Goal: Transaction & Acquisition: Purchase product/service

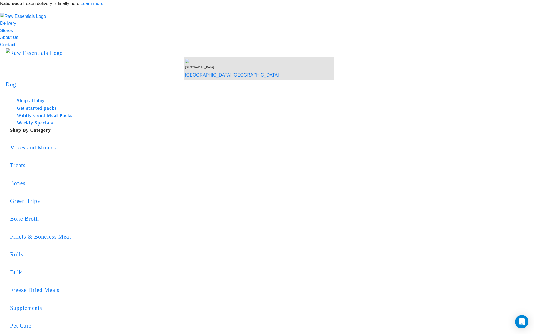
click at [0, 0] on button "delete" at bounding box center [0, 0] width 0 height 0
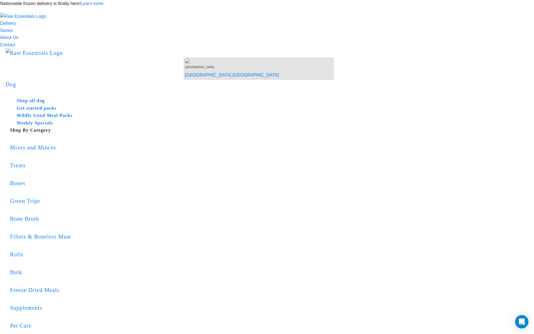
copy div "327 Millwater Parkway"
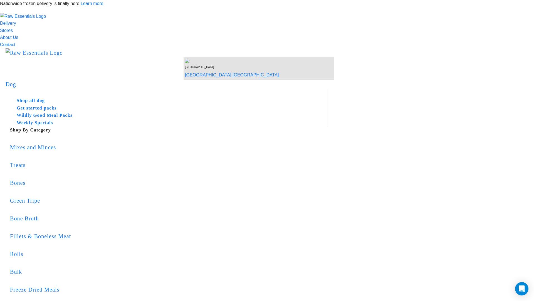
drag, startPoint x: 192, startPoint y: 72, endPoint x: 325, endPoint y: 73, distance: 132.5
copy h1 "Manage your address"
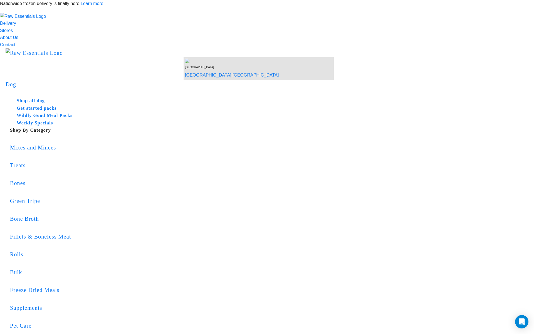
radio input "true"
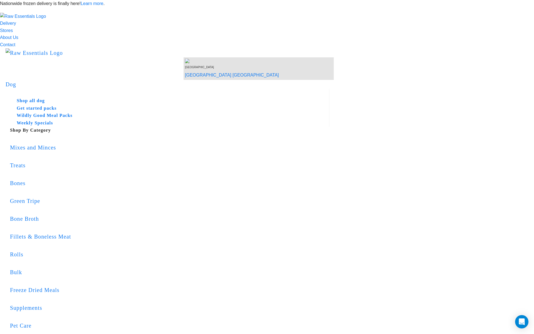
radio input "true"
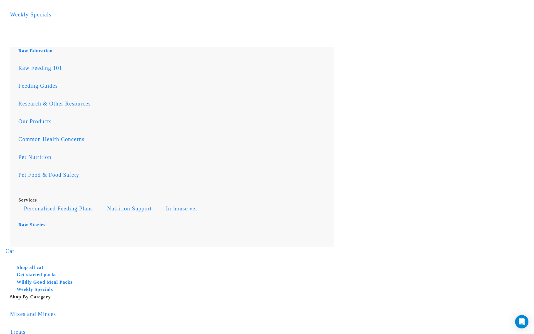
scroll to position [351, 0]
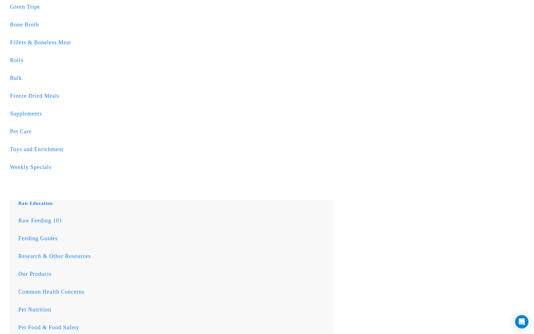
scroll to position [151, 0]
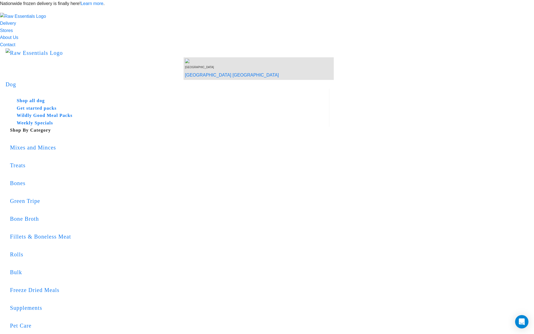
copy h3 "5kg two weeks Wildly Good Puppy Pack"
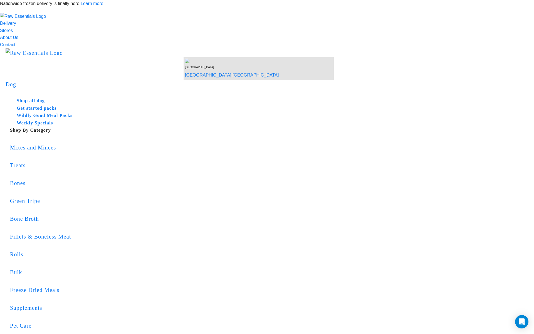
click at [412, 7] on p "Nationwide frozen delivery is finally here! Learn more ." at bounding box center [267, 3] width 534 height 7
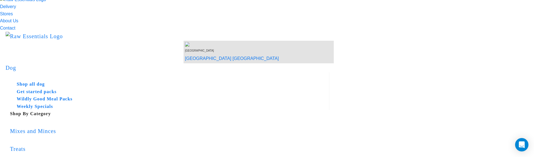
scroll to position [18, 0]
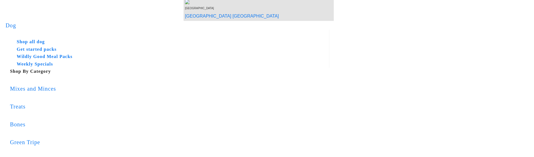
scroll to position [59, 0]
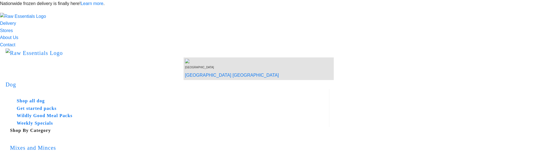
scroll to position [59, 0]
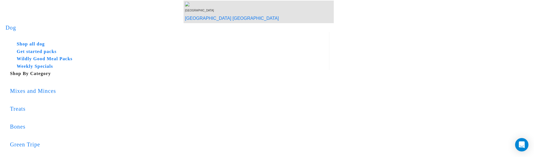
scroll to position [60, 0]
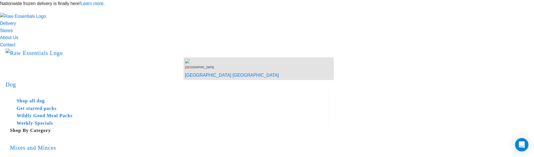
type input "Delete"
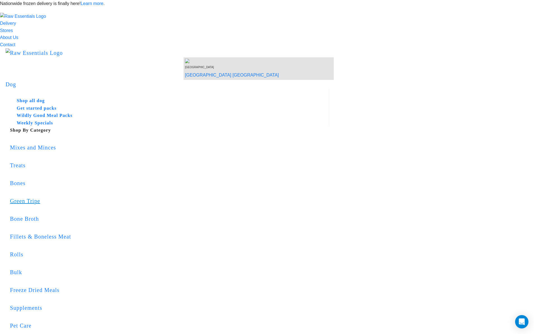
click at [239, 197] on div "Green Tripe" at bounding box center [170, 201] width 320 height 9
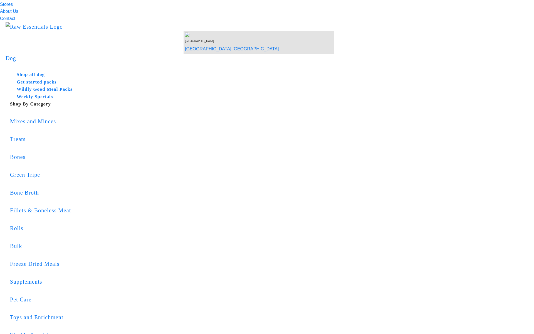
scroll to position [27, 0]
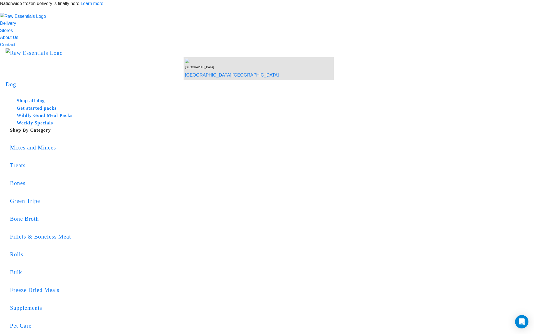
type input "[PERSON_NAME]"
type input "[STREET_ADDRESS]"
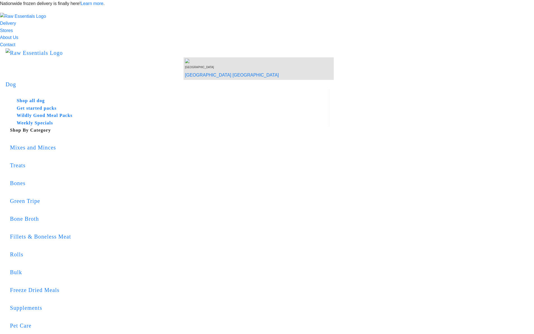
type input "Northland"
type input "0110"
type input "[STREET_ADDRESS][PERSON_NAME]"
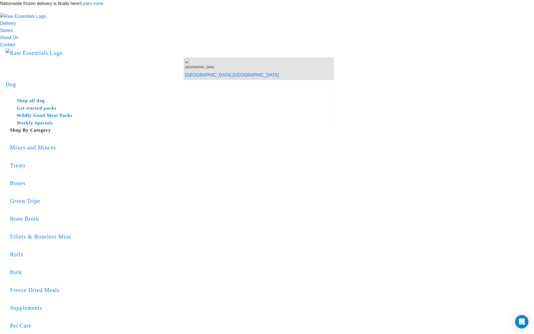
type input "[STREET_ADDRESS][PERSON_NAME]"
type input "[GEOGRAPHIC_DATA]"
select select "NTL"
type input "0112"
select select "Urban"
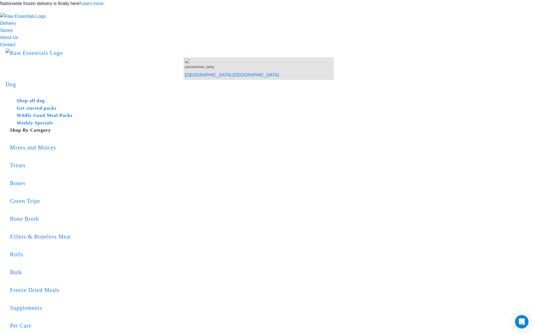
type input "[STREET_ADDRESS][PERSON_NAME]"
type input "23214235324"
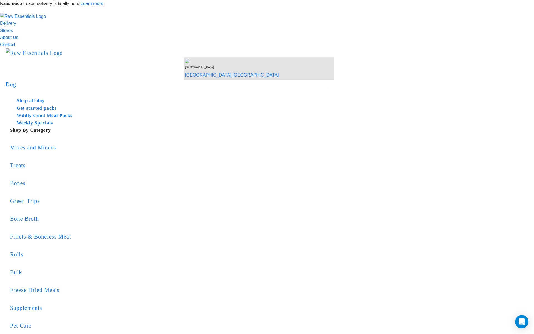
click at [0, 0] on button "delete" at bounding box center [0, 0] width 0 height 0
click at [0, 0] on article "Couldn’t save address." at bounding box center [0, 0] width 0 height 0
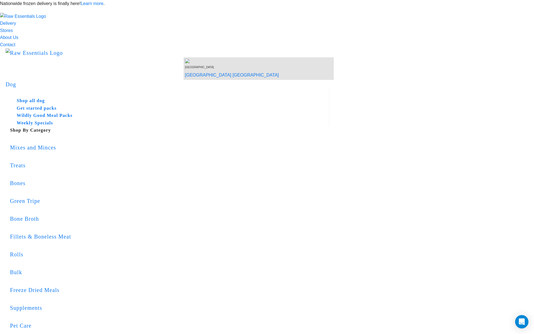
type input "e"
type input "1 Whanga Lane, Helensville 0800"
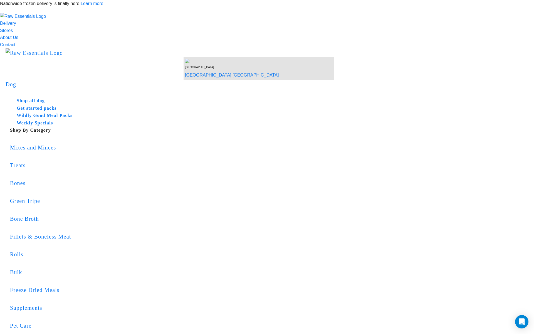
type input "1 Whanga Lane"
type input "Helensville"
type input "[GEOGRAPHIC_DATA]"
select select "AUK"
type input "0800"
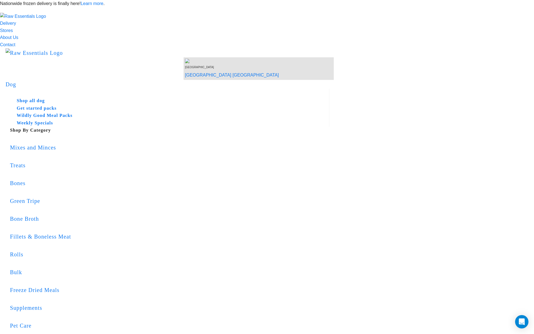
select select "Rural"
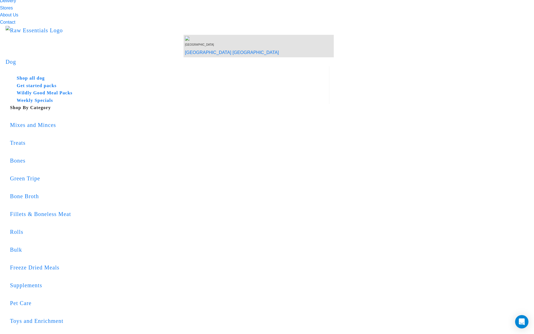
scroll to position [30, 0]
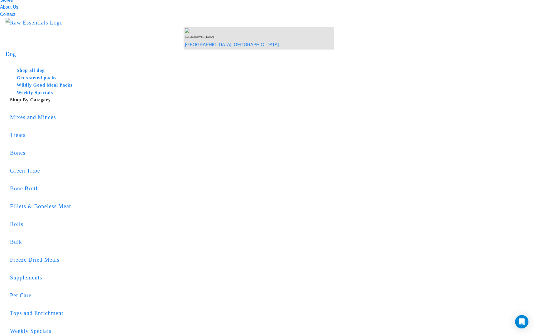
type input "1 Whanga Lane, Helensville 0800"
checkbox input "true"
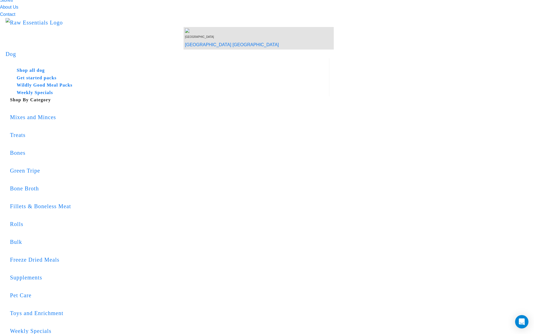
checkbox input "true"
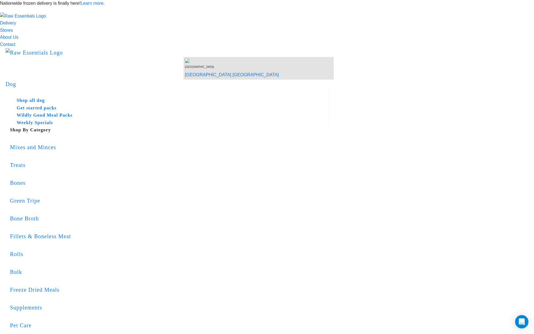
scroll to position [0, 0]
type input "[PERSON_NAME]"
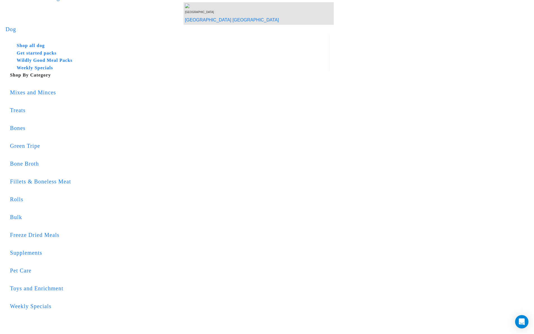
scroll to position [64, 0]
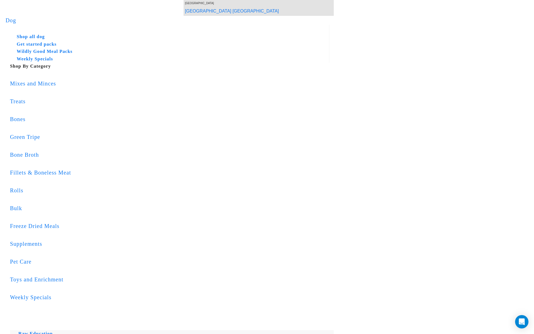
type input "[PERSON_NAME]"
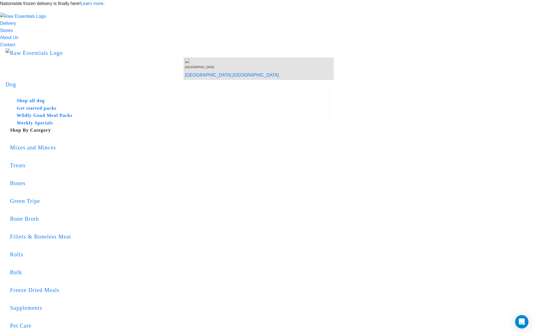
click at [0, 0] on button "delete" at bounding box center [0, 0] width 0 height 0
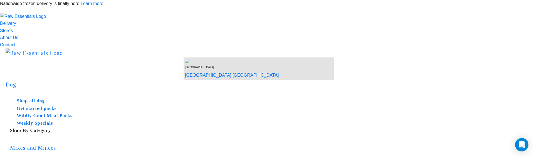
type input "2379200"
type input "[STREET_ADDRESS]"
type input "Raumanga"
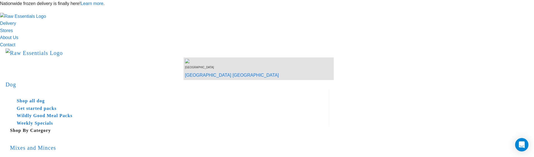
type input "Northland"
select select "NTL"
type input "0110"
select select "Urban"
type input "2379200"
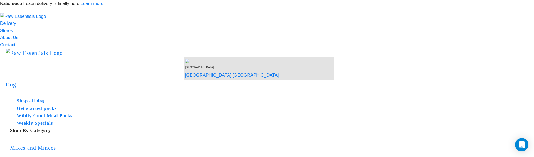
select select "NTL"
select select "Urban"
type input "[STREET_ADDRESS]"
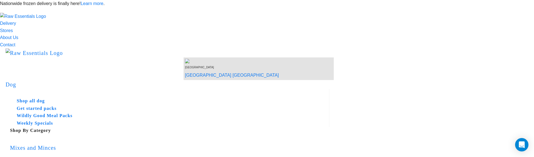
type input "[PERSON_NAME]"
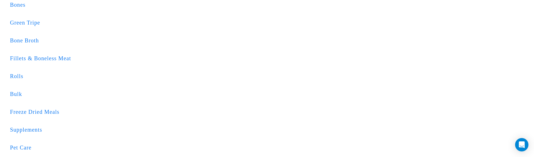
scroll to position [180, 0]
type input "[PERSON_NAME]"
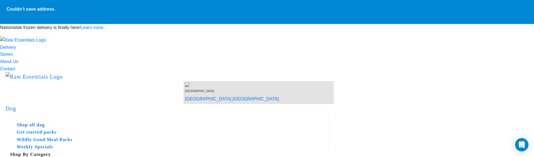
type input "[PERSON_NAME]"
type input "[STREET_ADDRESS]"
type input "Northland"
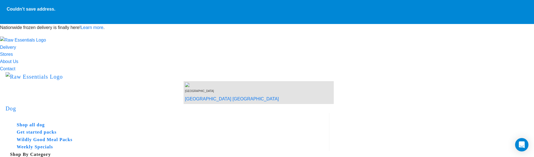
type input "0110"
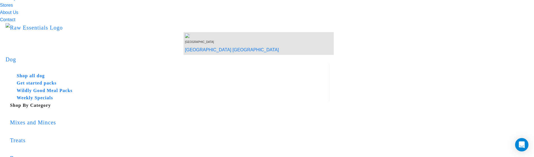
type input "2924304"
type input "[STREET_ADDRESS][PERSON_NAME]"
type input "[GEOGRAPHIC_DATA]"
select select "NTL"
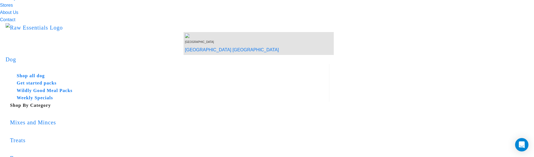
type input "0112"
select select "Urban"
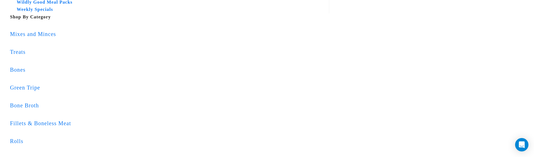
scroll to position [142, 0]
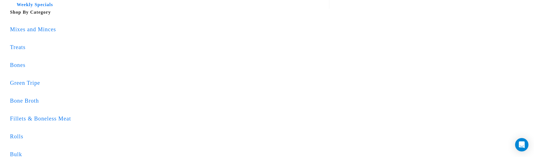
type input "[STREET_ADDRESS][PERSON_NAME]"
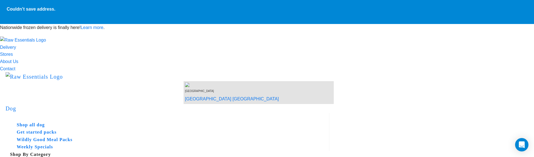
copy div "Add a new address"
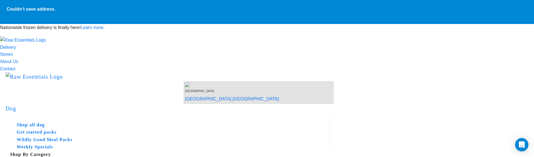
type input "[PERSON_NAME]"
type input "Solis"
type input "1 Fairburn Street"
type input "Northland"
type input "0110"
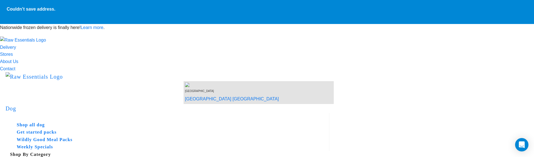
type input "2379200"
type input "Raumanga"
select select "NTL"
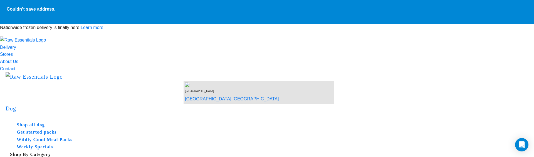
select select "Urban"
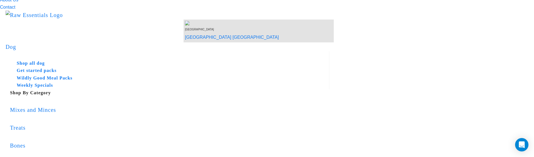
scroll to position [65, 0]
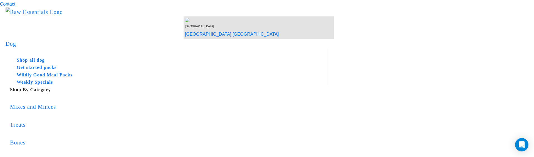
type input "1 Fairburn Street, Raumanga, Whangarei 0110"
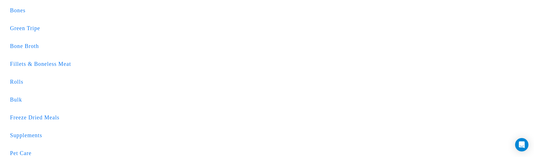
scroll to position [198, 0]
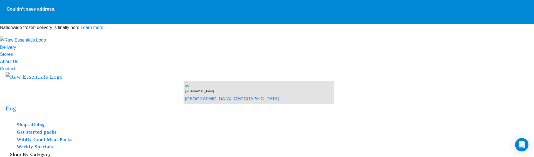
click at [55, 11] on strong "Couldn’t save address." at bounding box center [31, 9] width 49 height 5
copy body "Couldn’t save address."
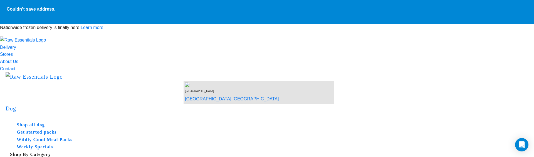
copy div "Add a new address"
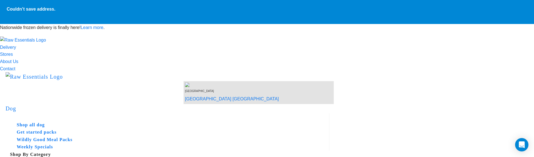
type input "[PERSON_NAME]"
type input "[STREET_ADDRESS]"
type input "Northland"
type input "0110"
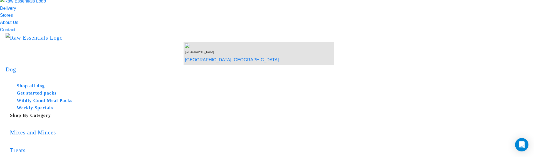
scroll to position [39, 0]
type input "1 Henry Street, Kensington, Whangarei 0112"
type input "1 Henry Street"
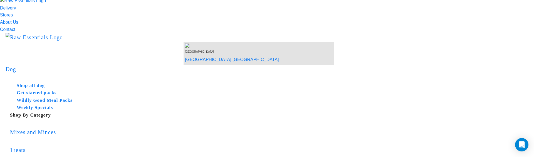
type input "Kensington"
select select "NTL"
type input "0112"
select select "Urban"
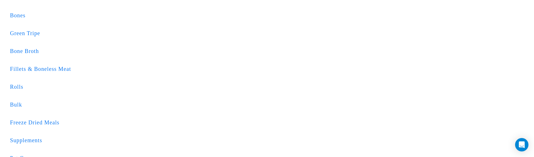
scroll to position [193, 0]
type input "1 Henry Street, Kensington, Whangarei 0112"
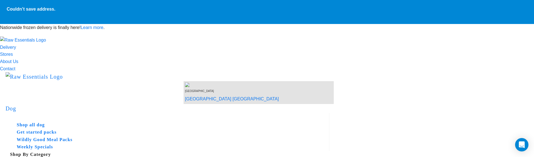
type input "Jorge"
type input "Solis"
type input "1 Fairburn Street"
type input "Northland"
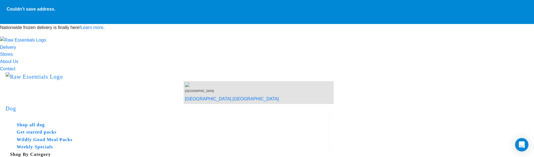
type input "0110"
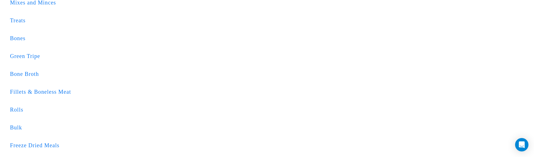
scroll to position [185, 0]
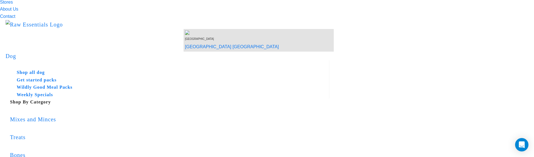
scroll to position [29, 0]
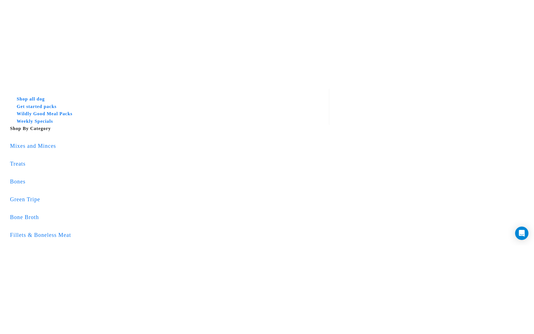
scroll to position [90, 0]
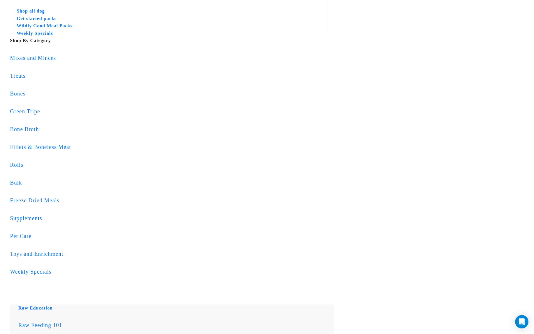
select select "AUK"
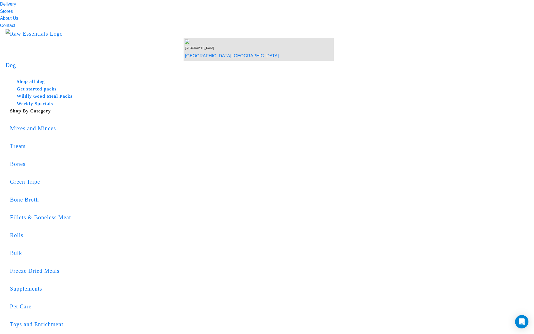
scroll to position [0, 0]
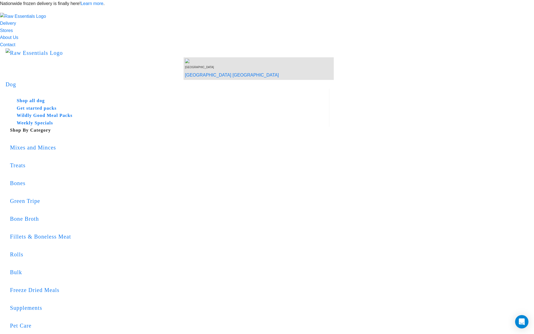
type input "[PERSON_NAME]"
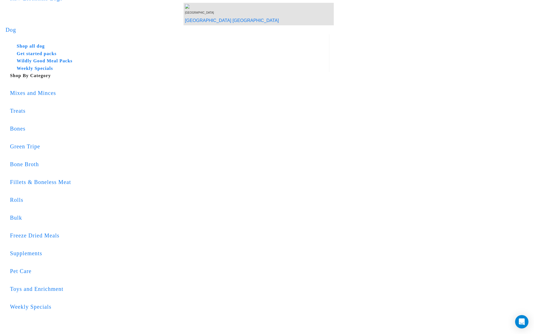
scroll to position [55, 0]
type input "9456789678"
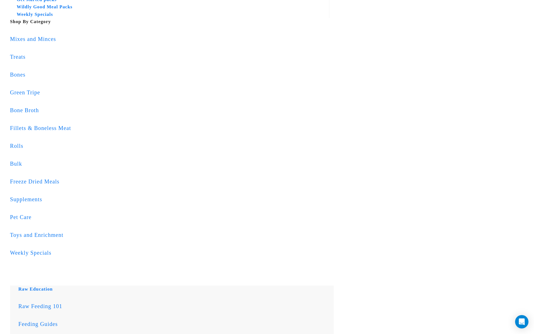
scroll to position [110, 0]
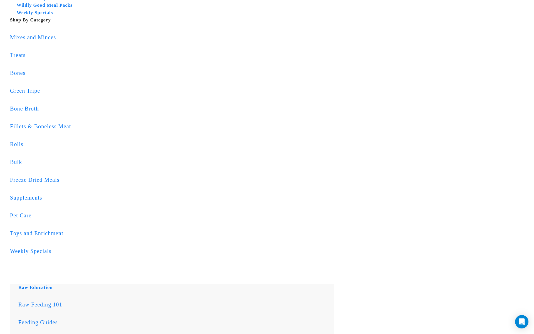
select select "AUK"
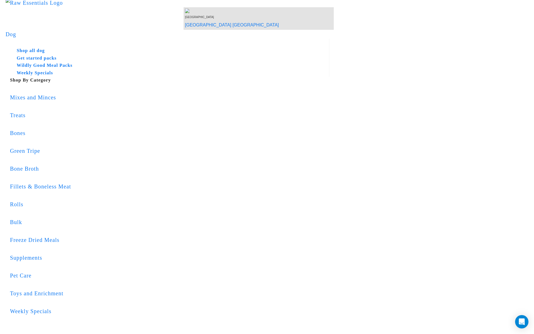
scroll to position [0, 0]
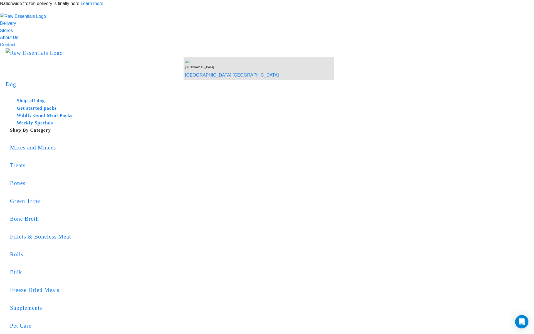
type input "Solis"
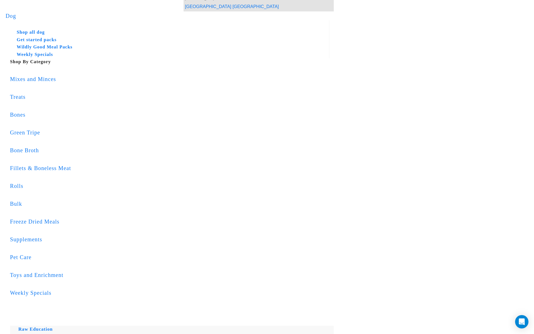
scroll to position [70, 0]
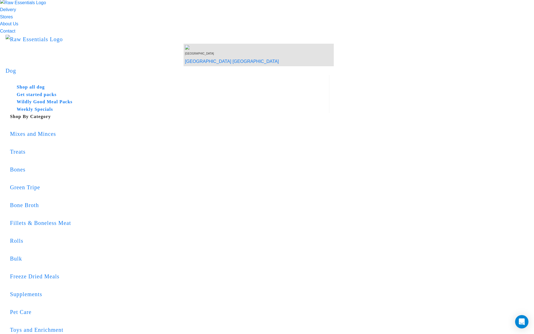
scroll to position [12, 0]
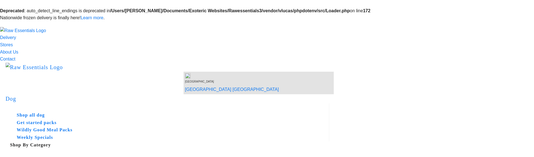
checkbox input "true"
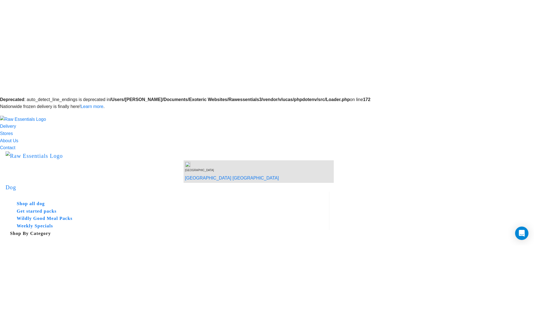
scroll to position [92, 0]
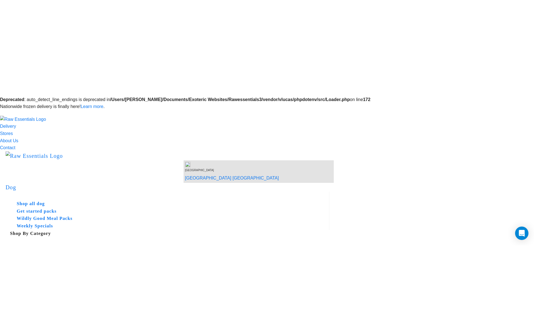
scroll to position [0, 0]
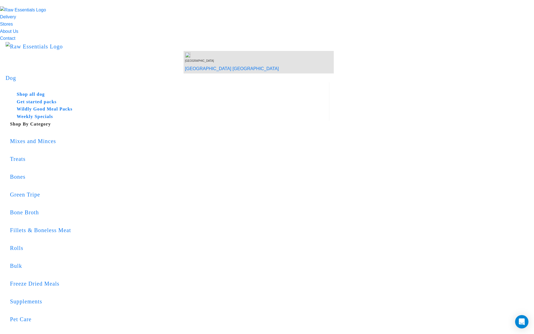
scroll to position [23, 0]
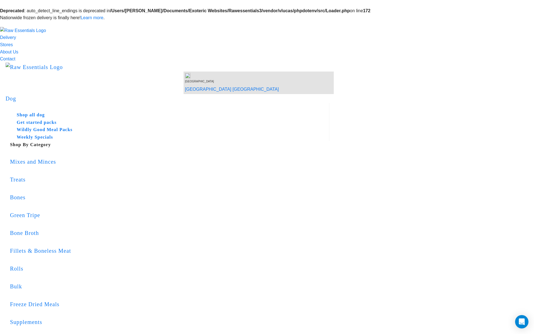
radio input "true"
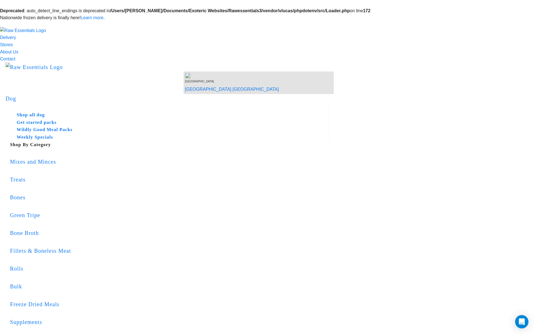
radio input "true"
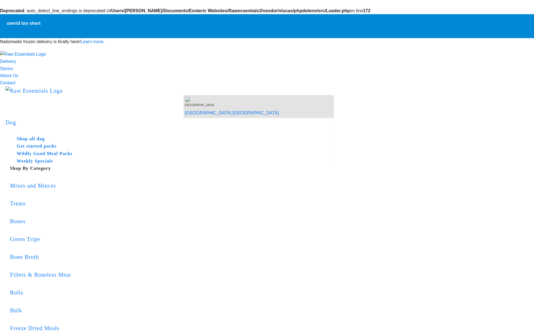
click at [530, 20] on button "delete" at bounding box center [530, 20] width 0 height 0
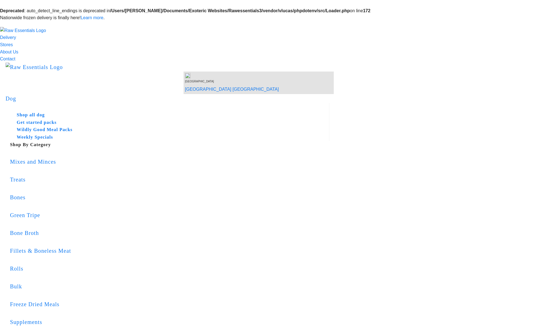
click at [0, 0] on button "delete" at bounding box center [0, 0] width 0 height 0
radio input "true"
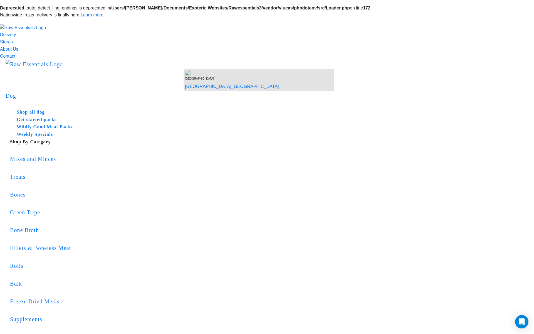
scroll to position [5, 0]
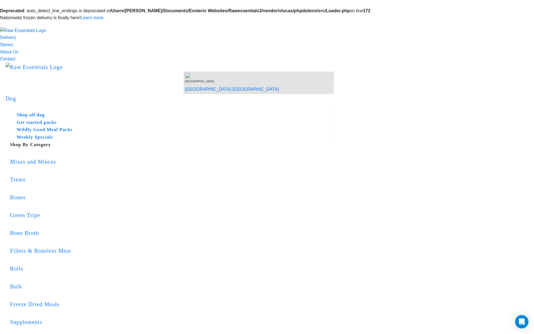
copy h1 "ec4b446"
